Goal: Download file/media

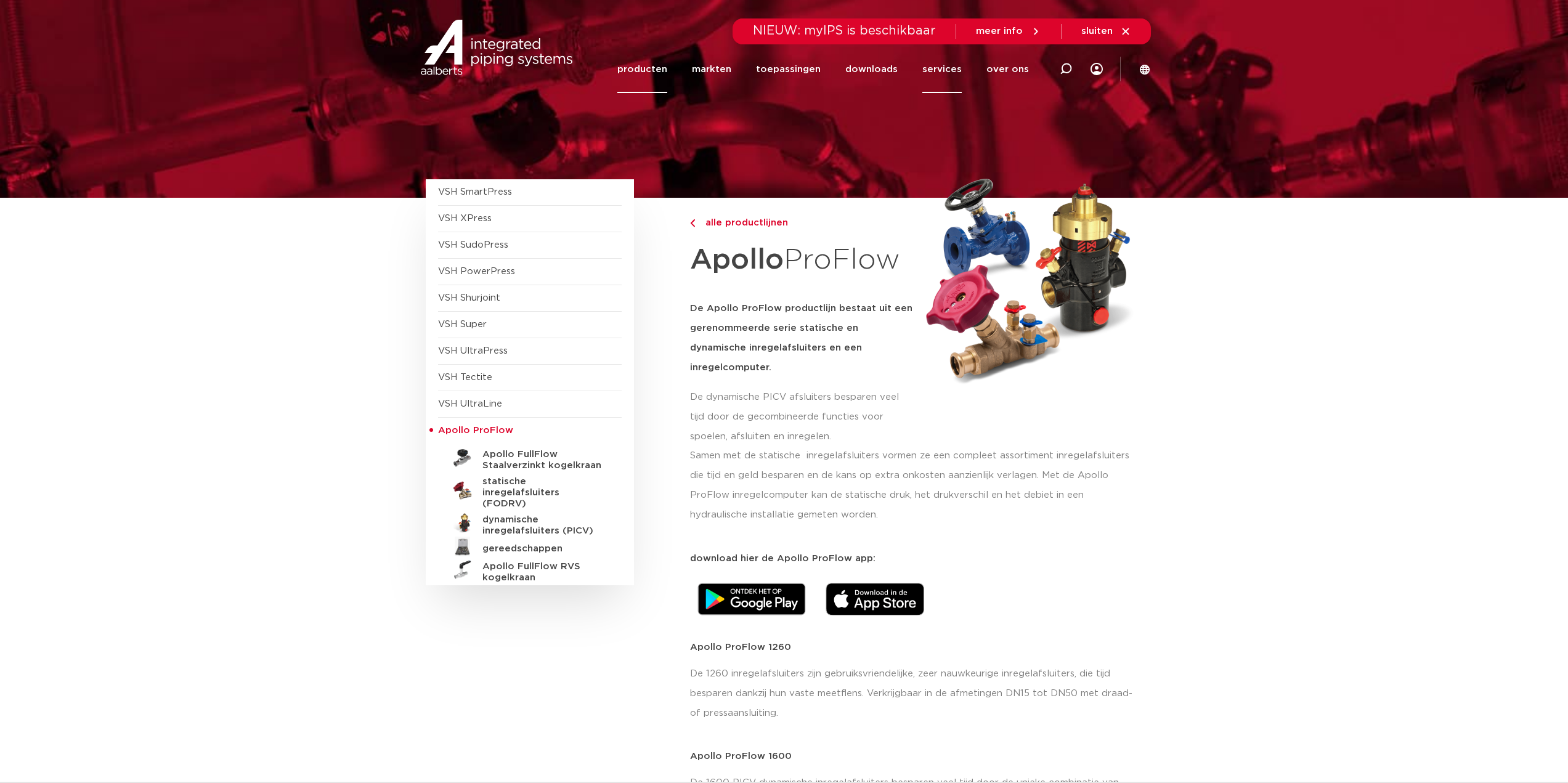
click at [956, 70] on link "services" at bounding box center [942, 69] width 40 height 47
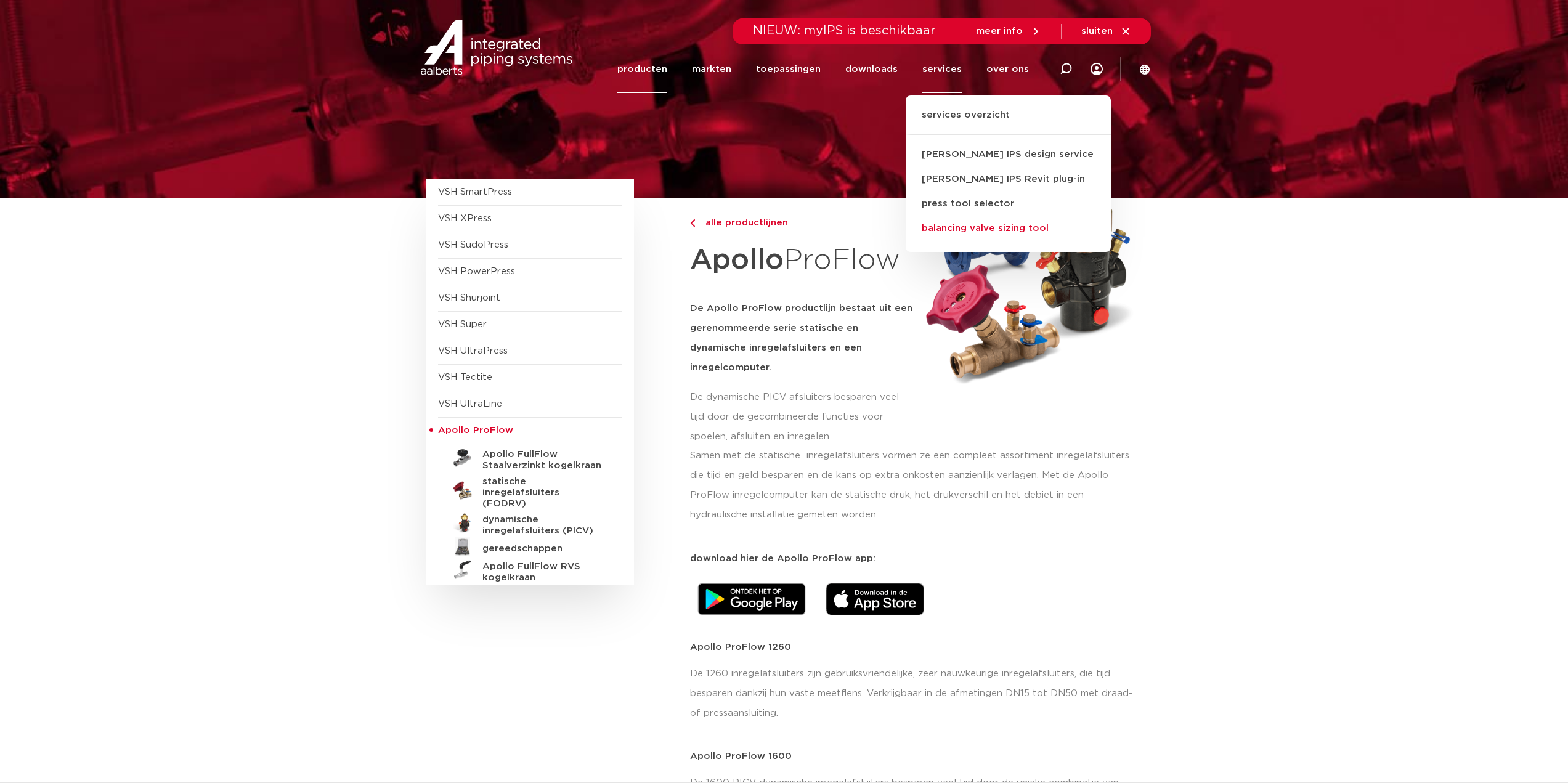
click at [1022, 227] on link "balancing valve sizing tool" at bounding box center [1008, 229] width 205 height 25
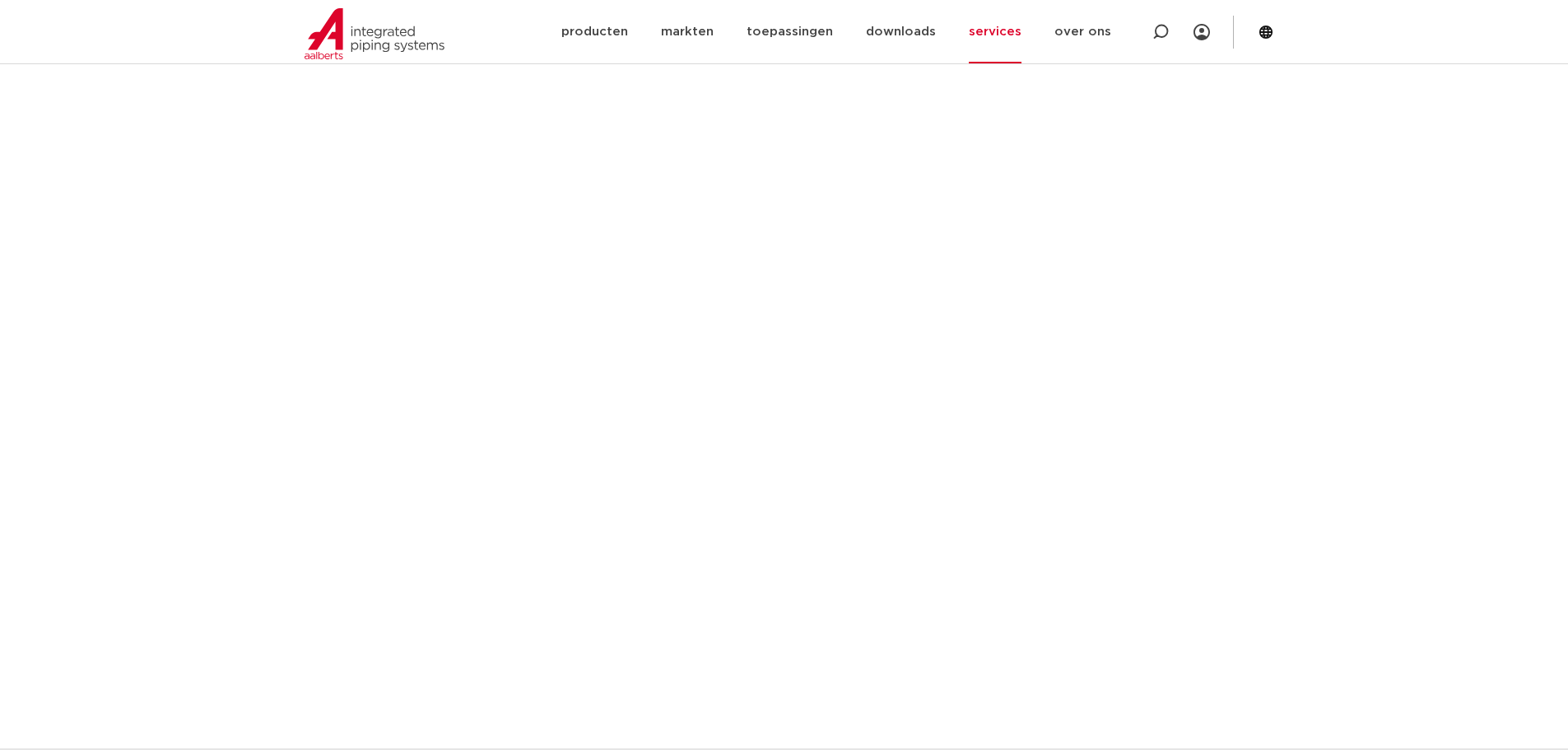
scroll to position [1426, 0]
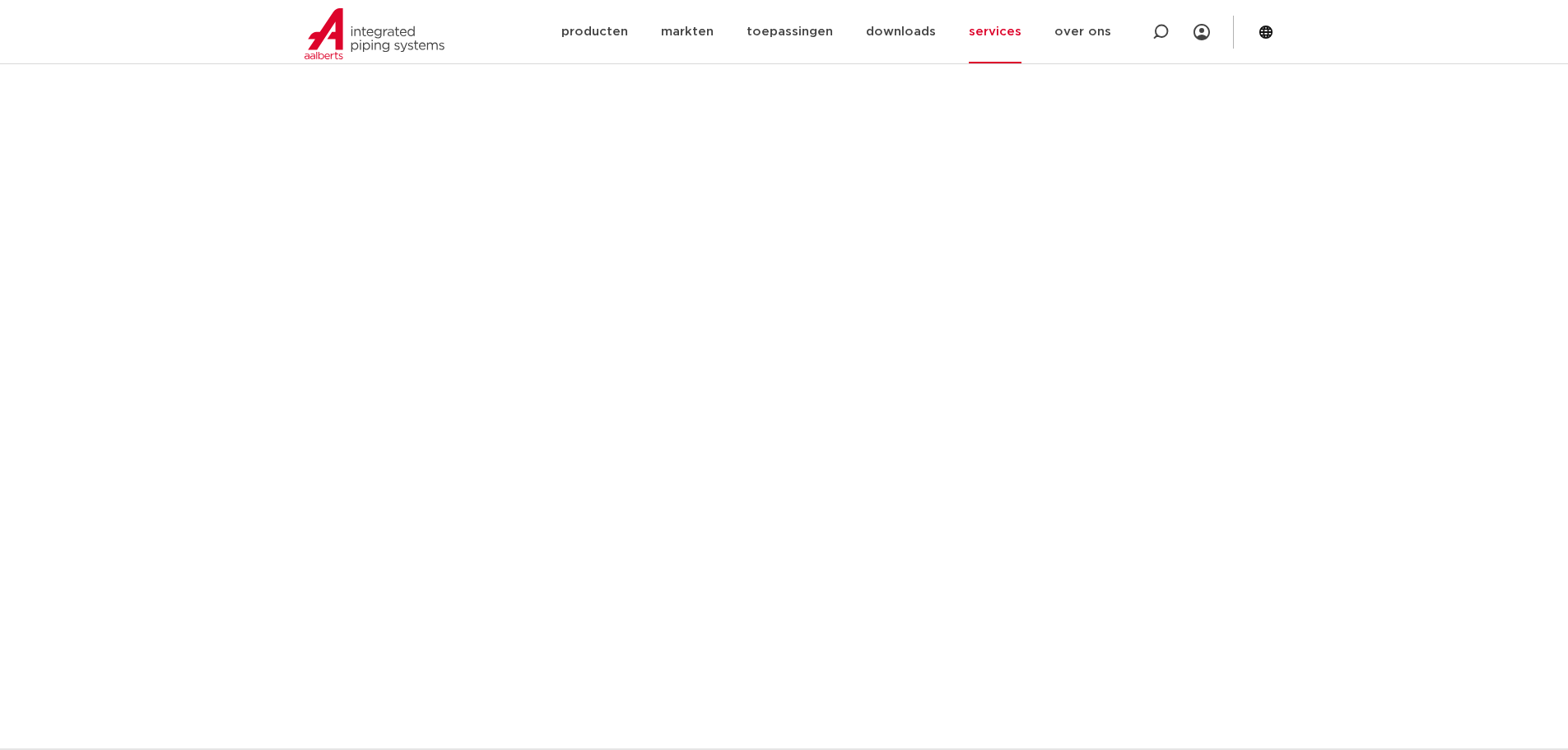
scroll to position [988, 0]
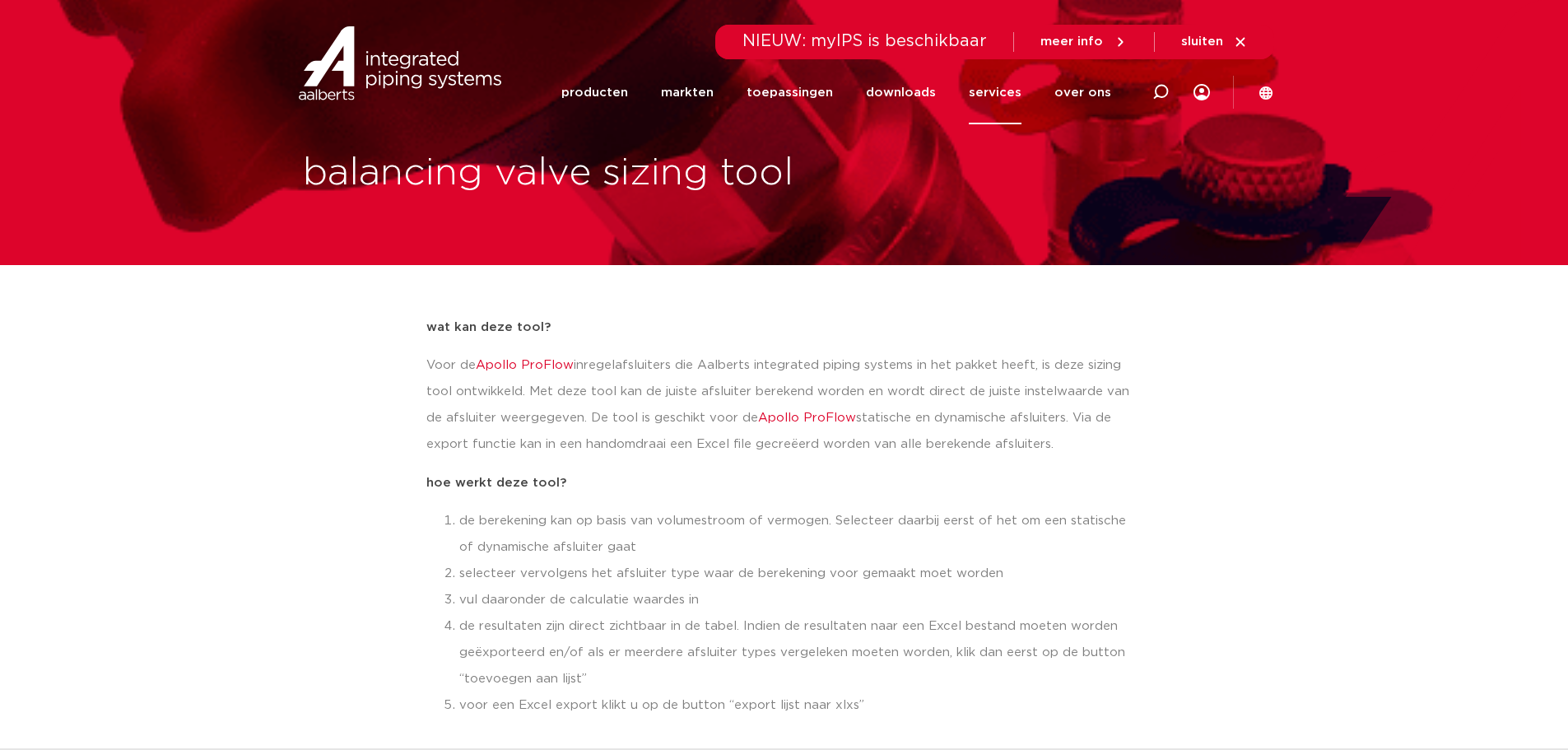
click at [615, 87] on link "producten" at bounding box center [595, 93] width 67 height 63
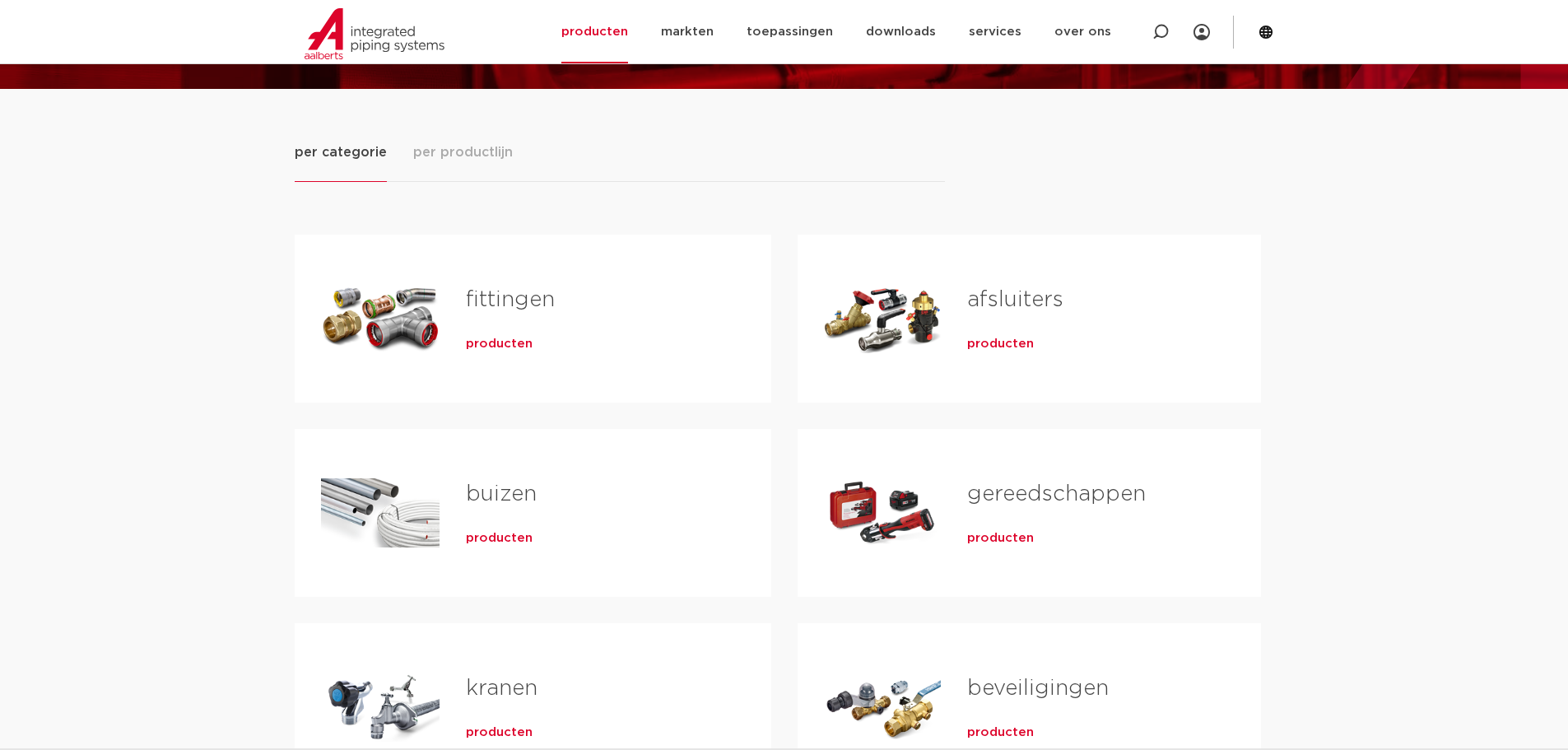
scroll to position [165, 0]
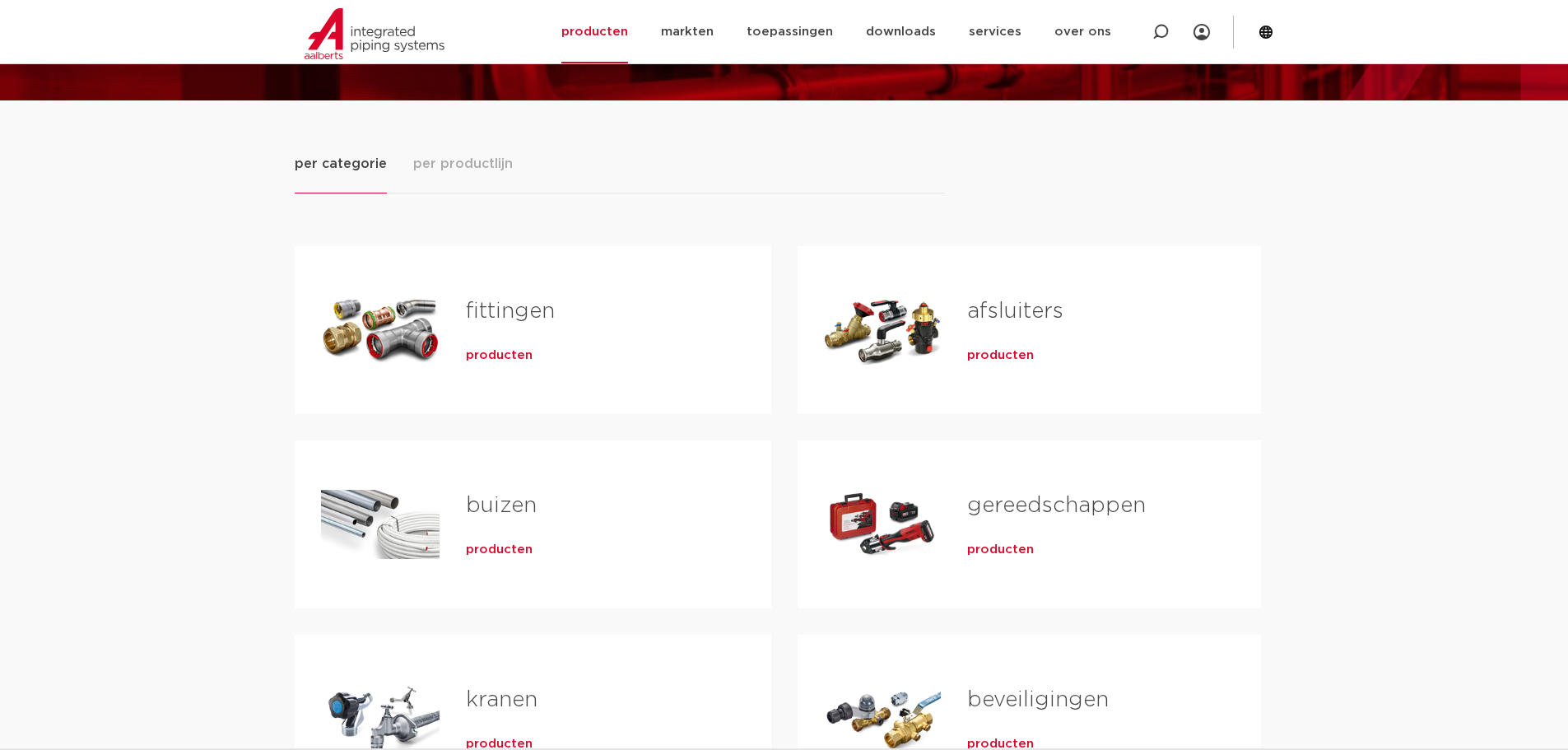
click at [1028, 312] on link "afsluiters" at bounding box center [1016, 311] width 96 height 21
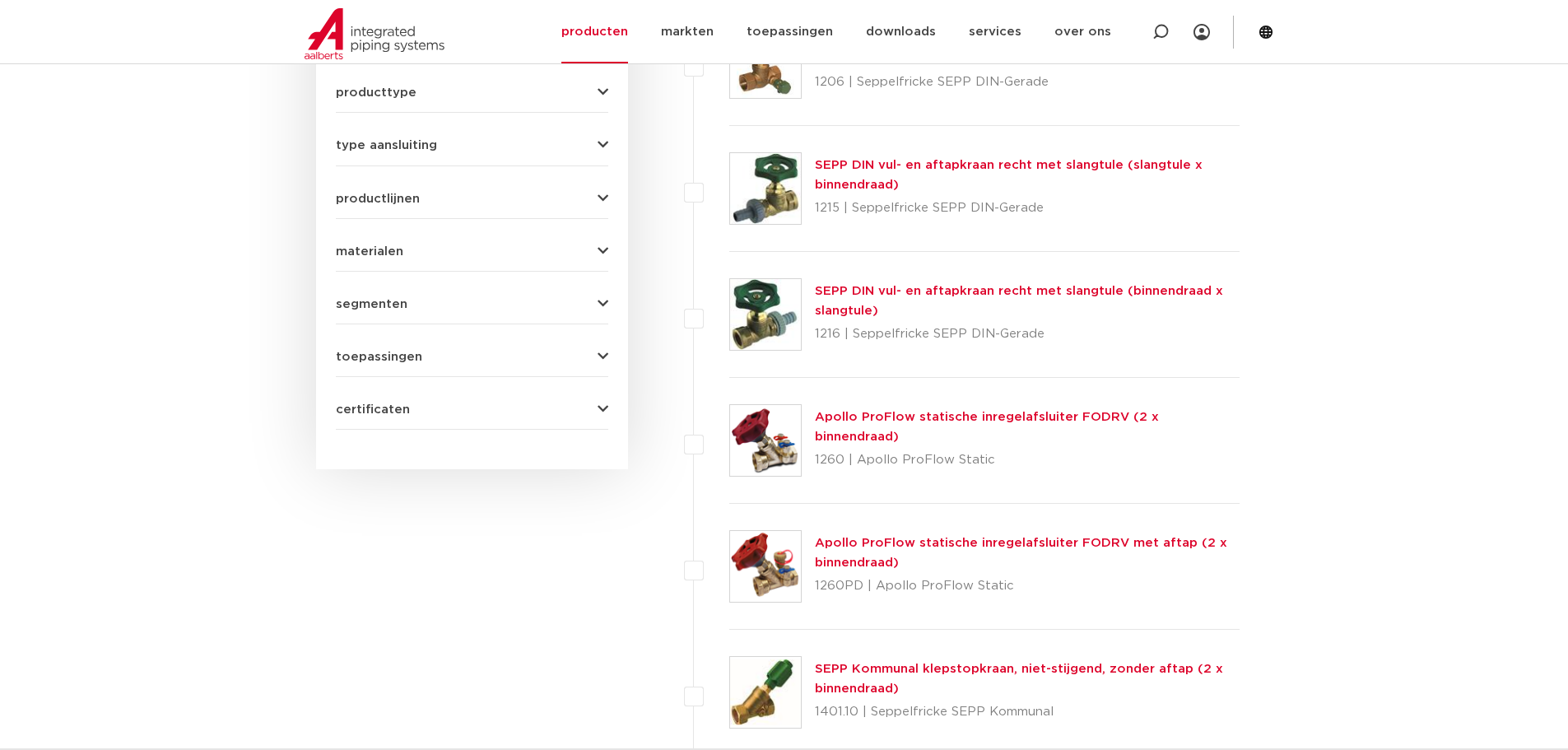
scroll to position [741, 0]
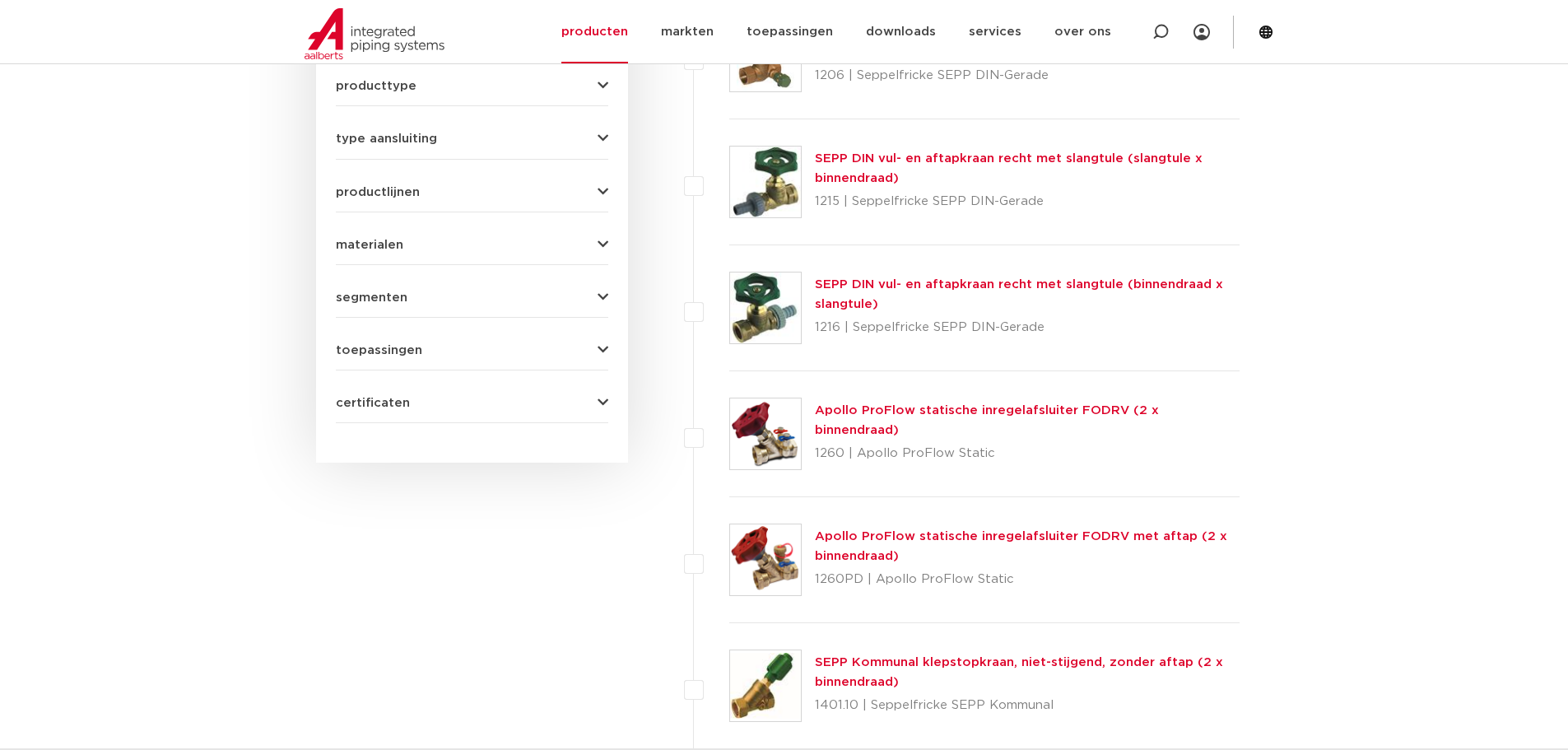
click at [1111, 424] on link "Apollo ProFlow statische inregelafsluiter FODRV (2 x binnendraad)" at bounding box center [986, 420] width 344 height 32
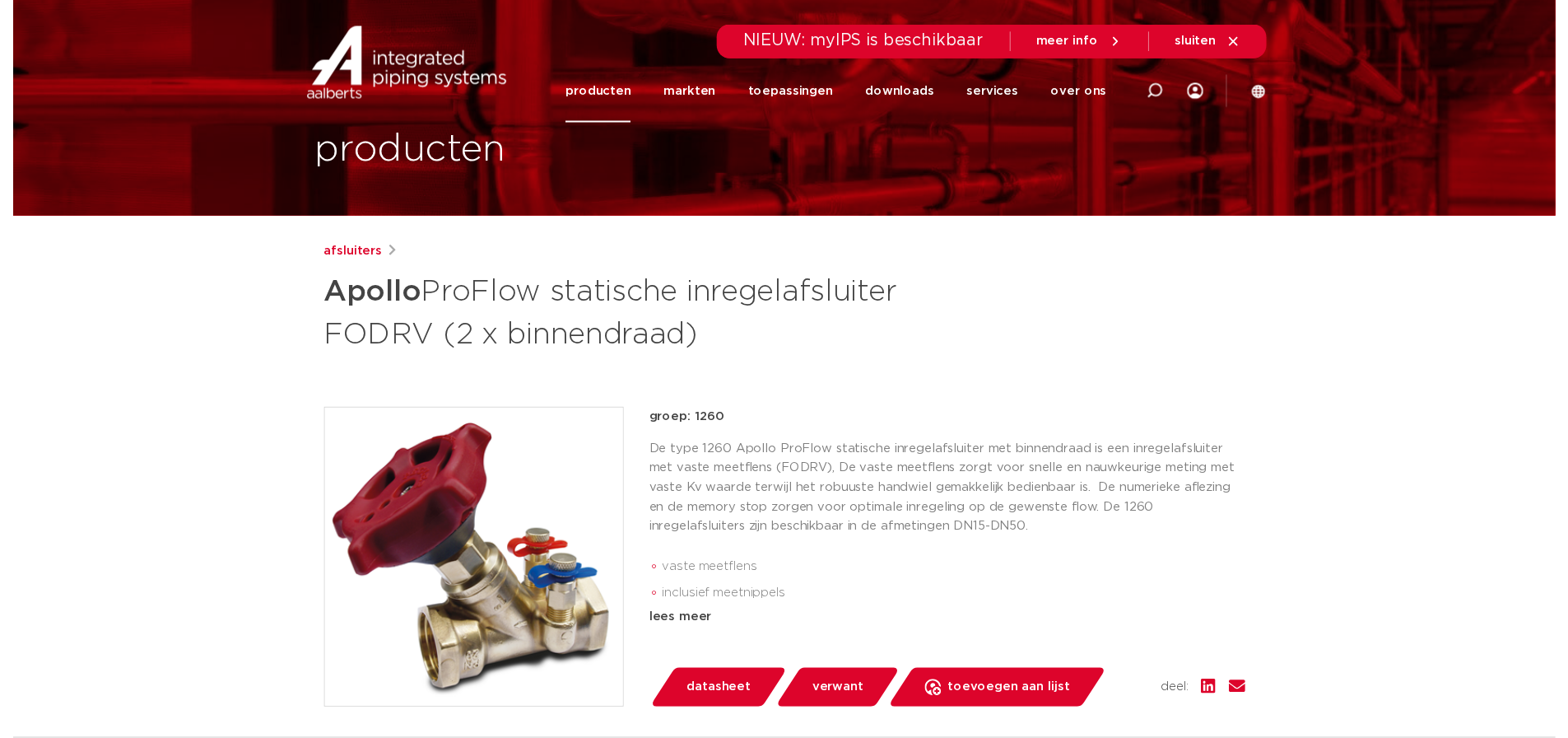
scroll to position [247, 0]
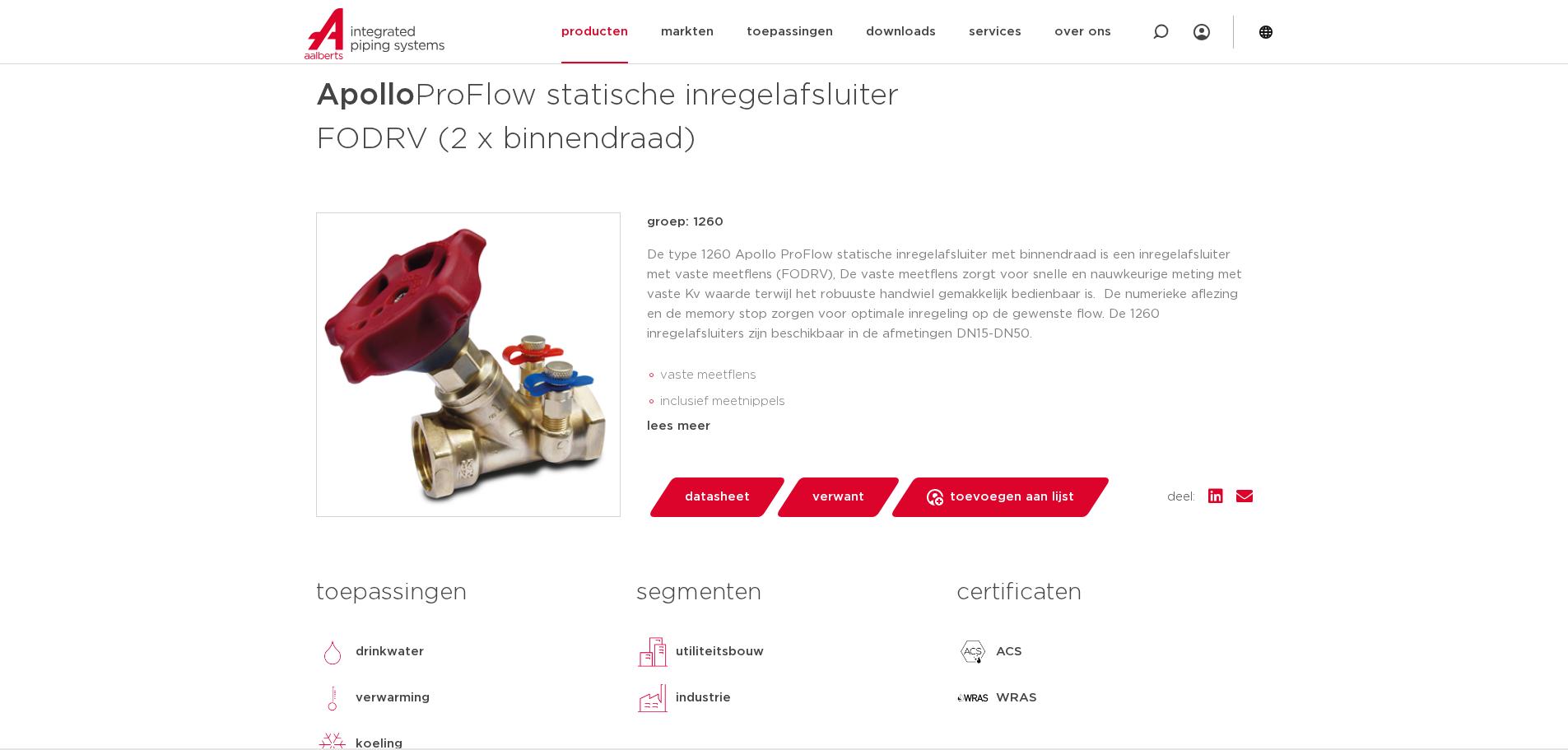
click at [739, 497] on span "datasheet" at bounding box center [717, 497] width 65 height 26
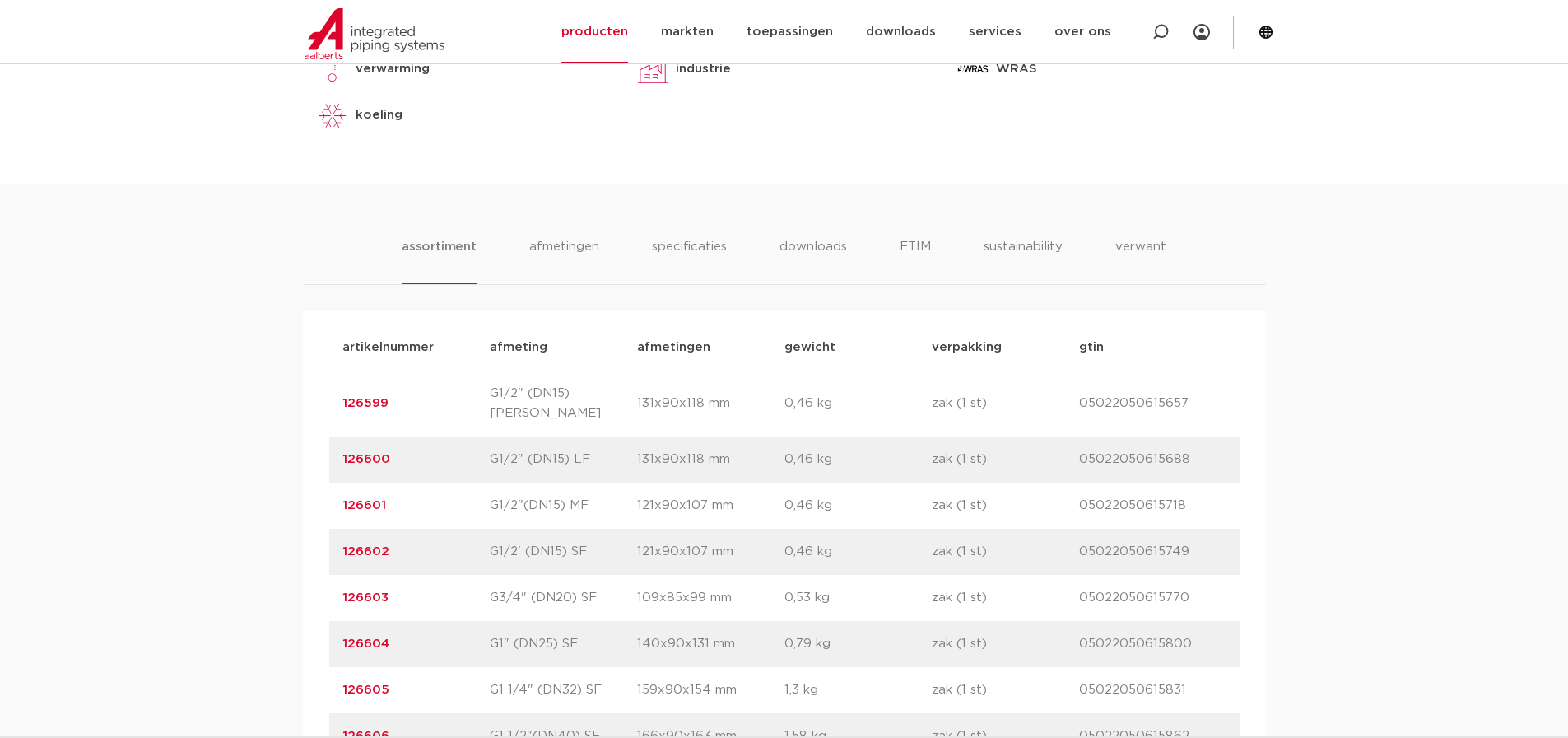
scroll to position [906, 0]
click at [812, 243] on li "downloads" at bounding box center [813, 263] width 69 height 47
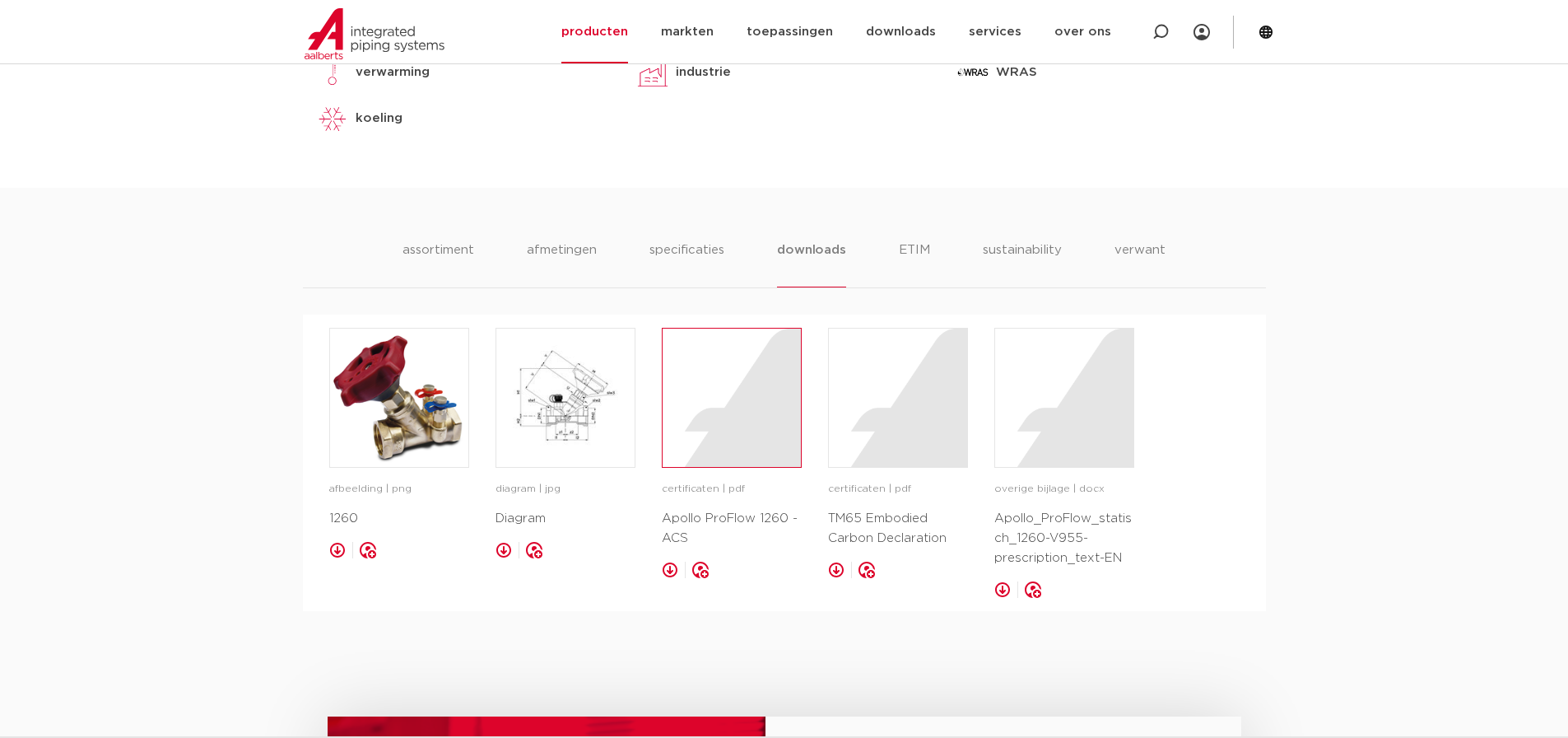
click at [741, 400] on div at bounding box center [731, 397] width 138 height 138
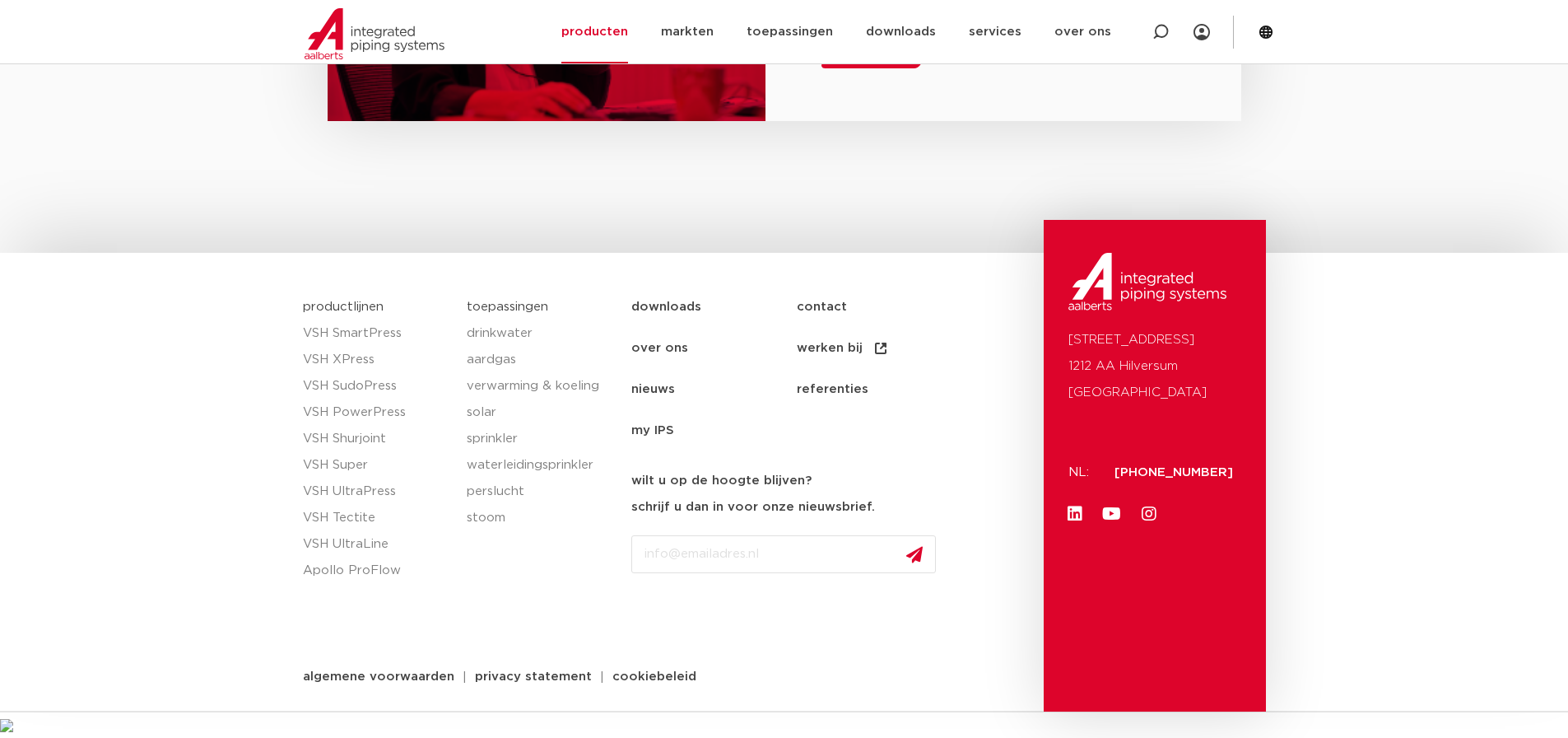
scroll to position [1799, 0]
